Goal: Browse casually

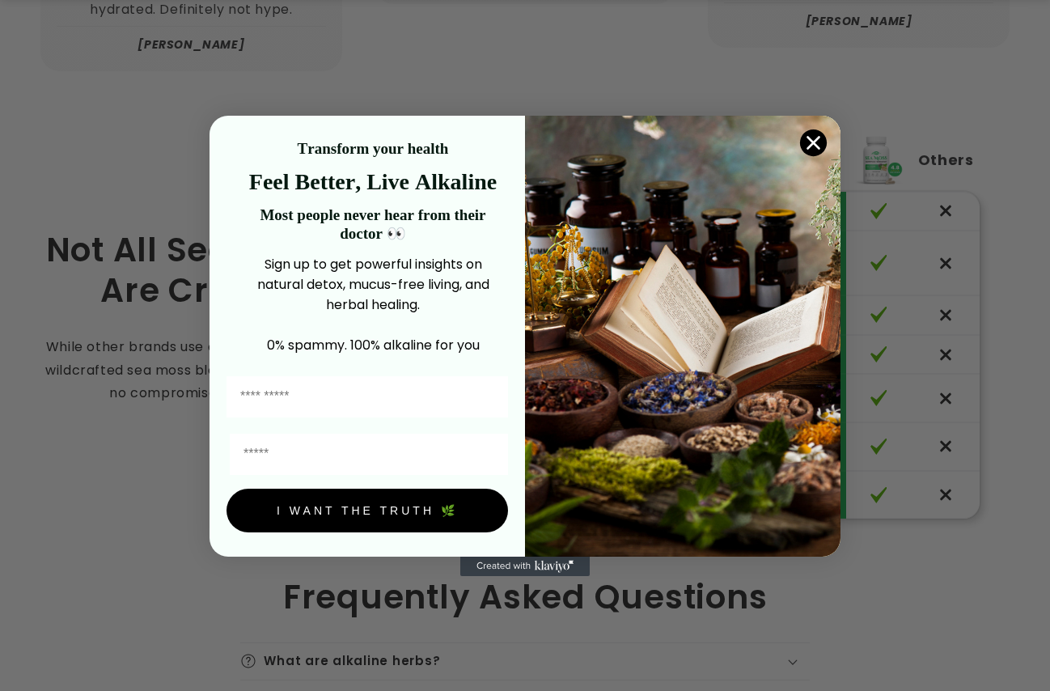
click at [451, 32] on div "Close dialog Transform your health Feel Better, Live Alkaline Most people never…" at bounding box center [525, 345] width 1050 height 691
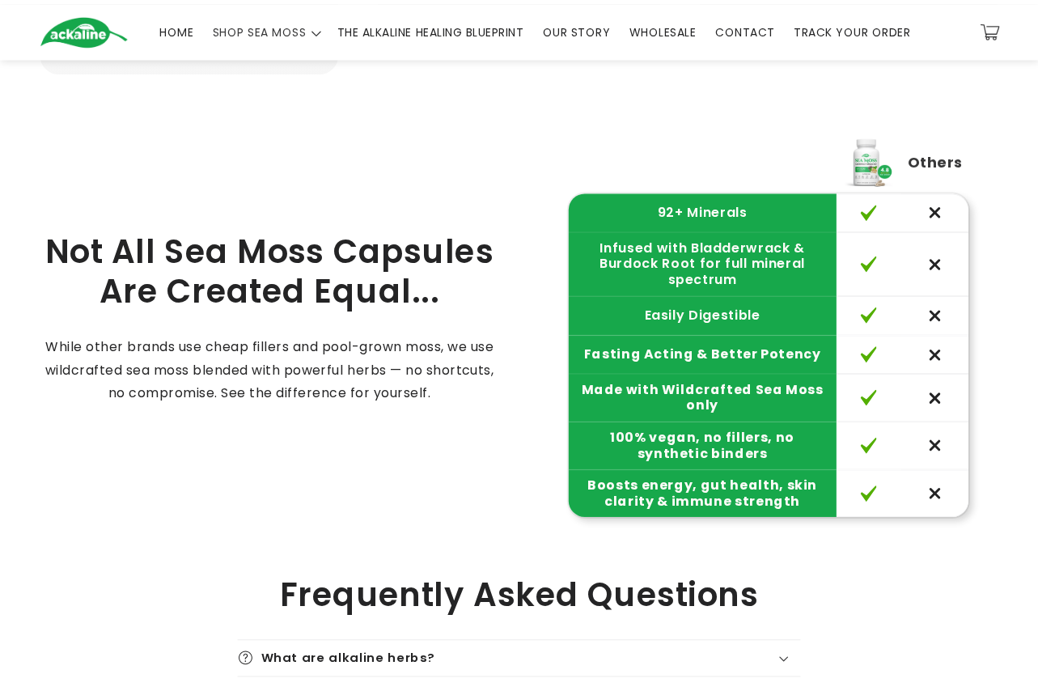
scroll to position [2209, 0]
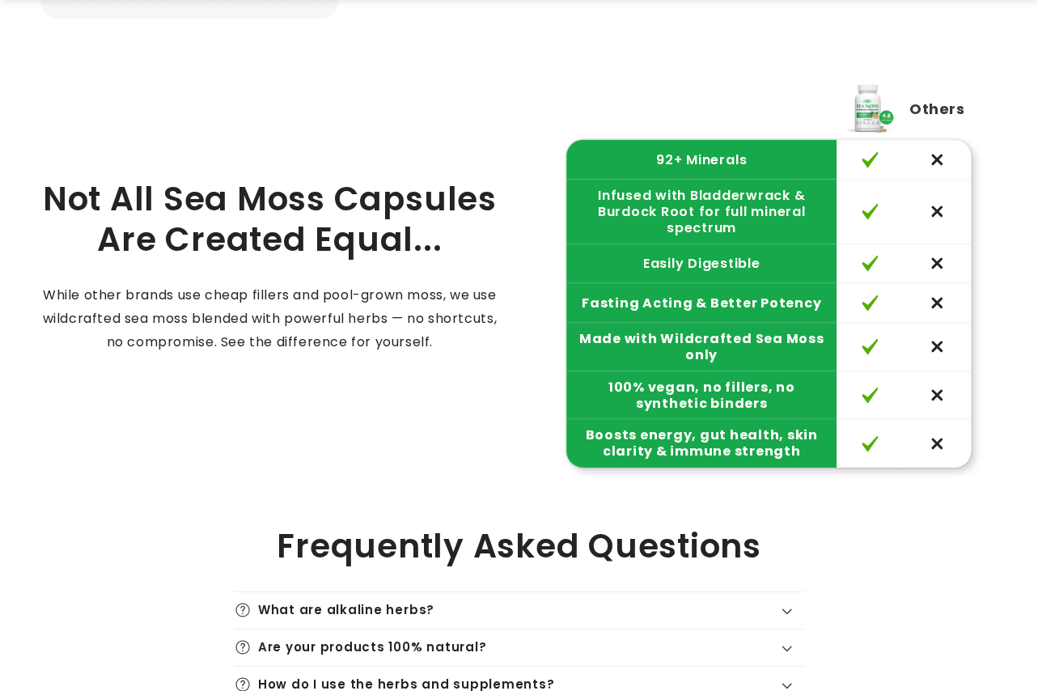
scroll to position [2262, 0]
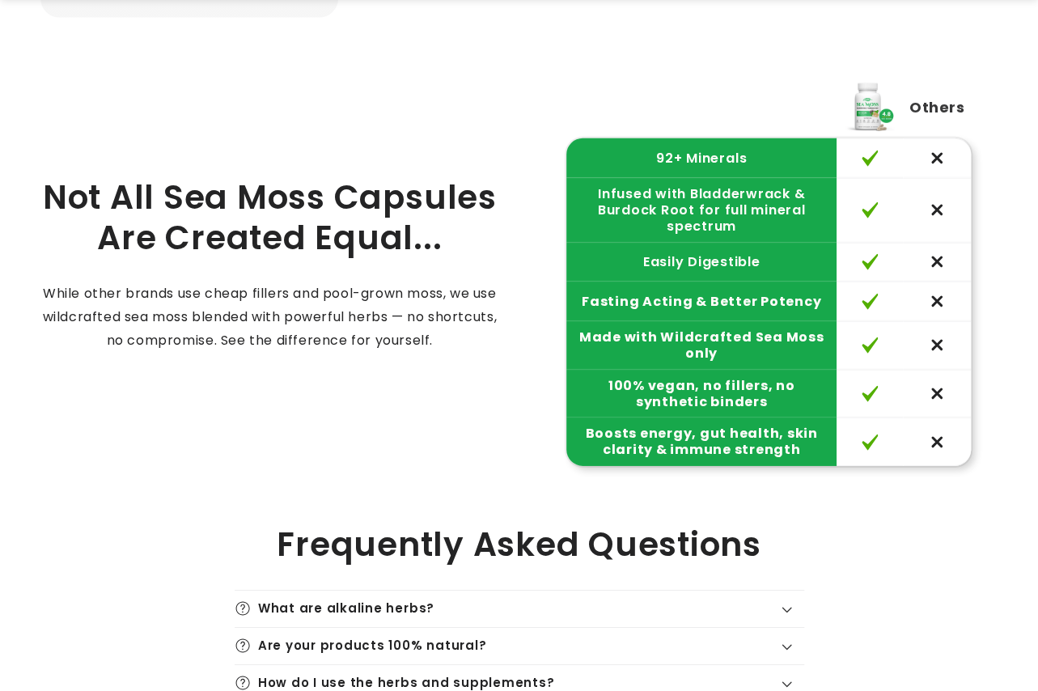
click at [378, 79] on div "Not All Sea Moss Capsules Are Created Equal... While other brands use cheap fil…" at bounding box center [518, 271] width 957 height 390
